Goal: Information Seeking & Learning: Check status

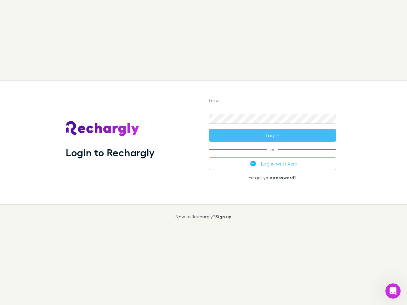
click at [203, 152] on div "Login to Rechargly" at bounding box center [132, 142] width 143 height 123
click at [272, 101] on input "Email" at bounding box center [272, 101] width 127 height 10
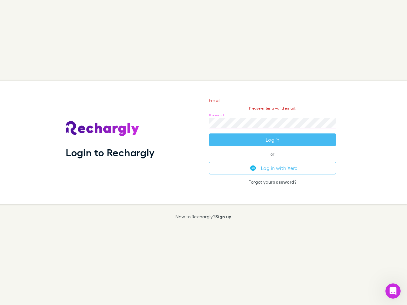
click at [272, 135] on form "Email Please enter a valid email. Password Log in" at bounding box center [272, 118] width 127 height 55
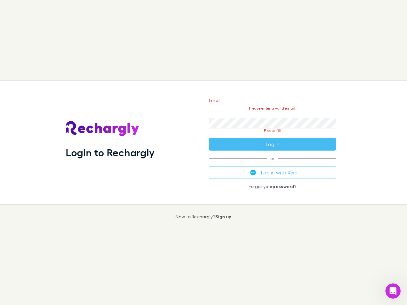
click at [272, 164] on div "Email Please enter a valid email. Password Please fill Log in or Log in with Xe…" at bounding box center [272, 142] width 137 height 123
